Goal: Contribute content: Contribute content

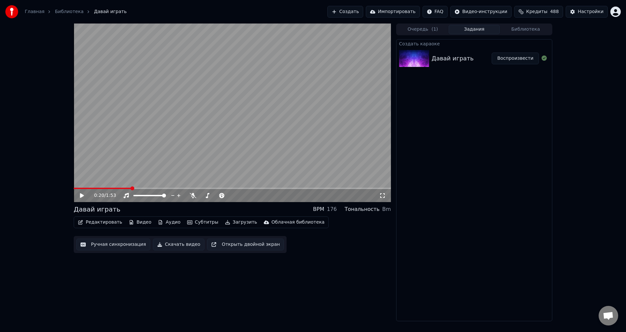
click at [539, 30] on button "Библиотека" at bounding box center [526, 29] width 52 height 9
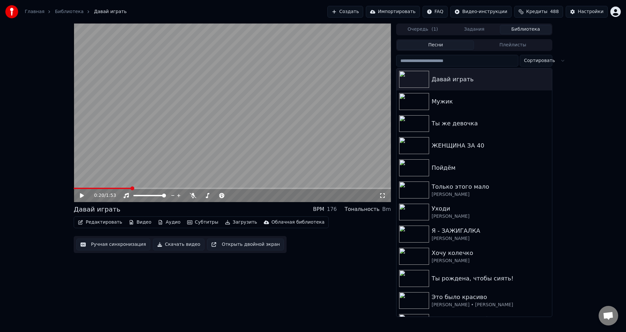
click at [362, 14] on button "Создать" at bounding box center [345, 12] width 36 height 12
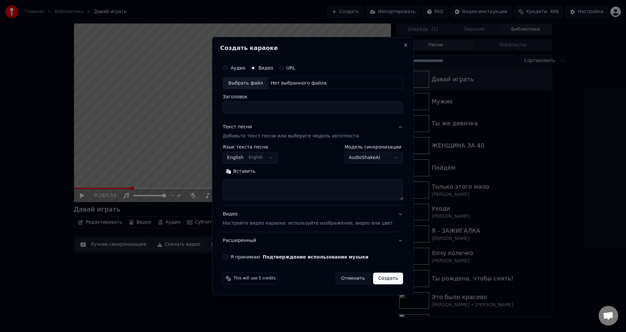
click at [246, 85] on div "Выбрать файл" at bounding box center [245, 83] width 45 height 12
type input "**********"
click at [274, 158] on body "Главная Библиотека Давай играть Создать Импортировать FAQ Видео-инструкции Кред…" at bounding box center [313, 166] width 626 height 332
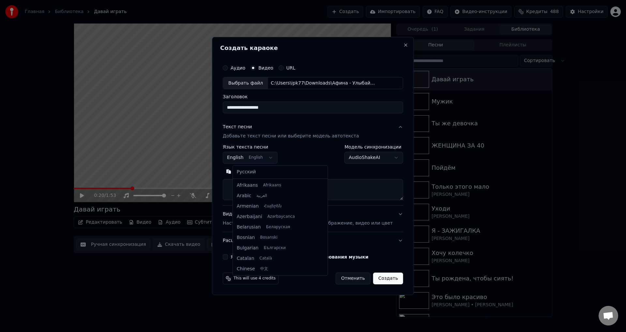
scroll to position [52, 0]
select select "**"
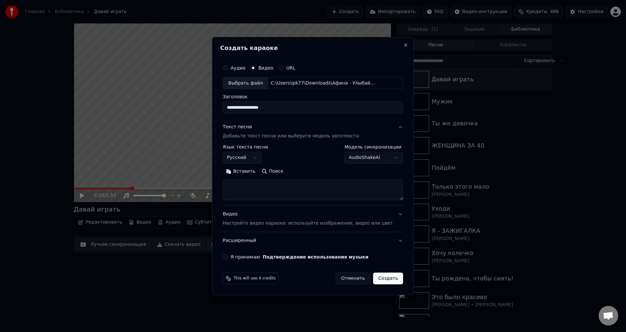
click at [387, 158] on body "Главная Библиотека Давай играть Создать Импортировать FAQ Видео-инструкции Кред…" at bounding box center [313, 166] width 626 height 332
click at [236, 185] on textarea at bounding box center [313, 189] width 180 height 21
paste textarea "**********"
type textarea "**********"
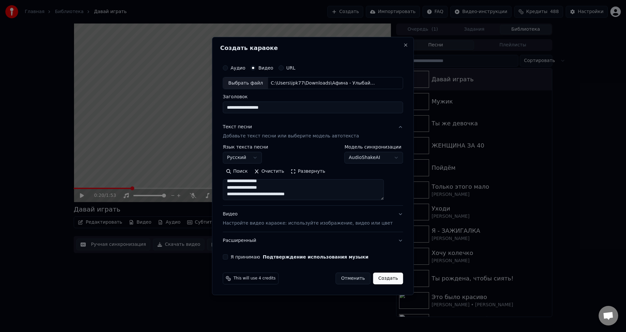
click at [228, 258] on button "Я принимаю Подтверждение использования музыки" at bounding box center [225, 256] width 5 height 5
click at [383, 278] on button "Создать" at bounding box center [388, 278] width 30 height 12
select select
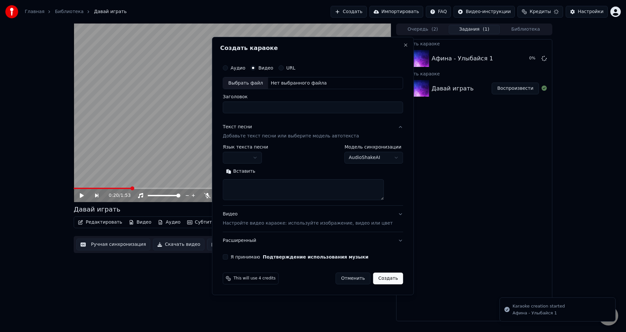
scroll to position [0, 0]
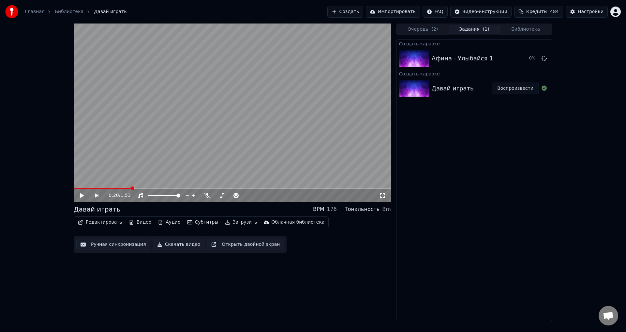
click at [546, 12] on span "Кредиты" at bounding box center [536, 11] width 21 height 7
click at [534, 33] on button "Библиотека" at bounding box center [526, 29] width 52 height 9
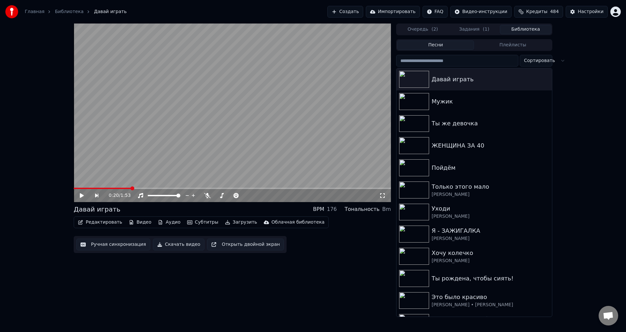
click at [467, 27] on button "Задания ( 1 )" at bounding box center [475, 29] width 52 height 9
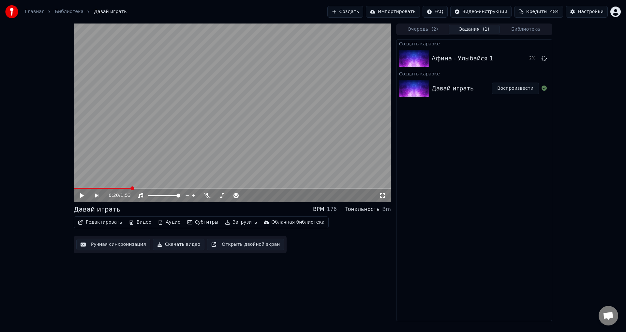
click at [538, 28] on button "Библиотека" at bounding box center [526, 29] width 52 height 9
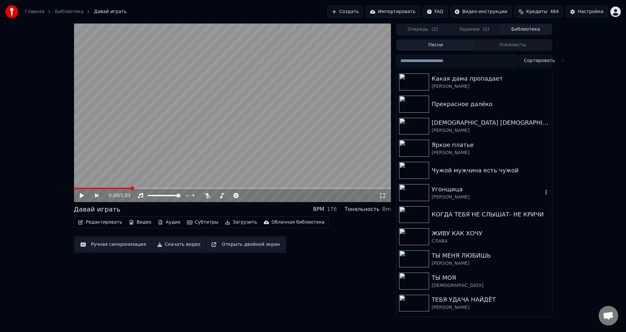
scroll to position [424, 0]
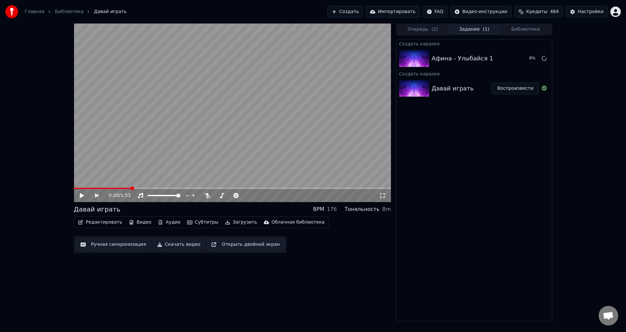
click at [476, 28] on button "Задания ( 1 )" at bounding box center [475, 29] width 52 height 9
